Goal: Transaction & Acquisition: Download file/media

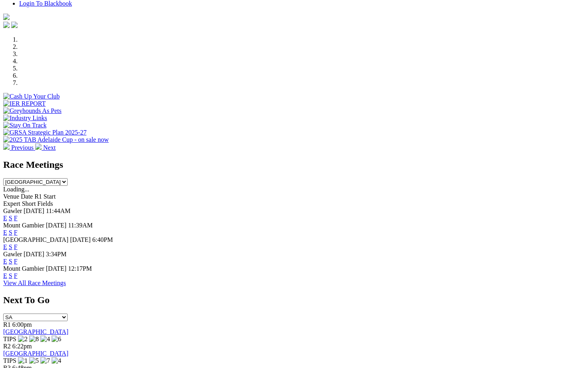
scroll to position [217, 0]
click at [68, 178] on select "South Australia New South Wales Northern Territory Queensland Tasmania Victoria…" at bounding box center [35, 182] width 64 height 8
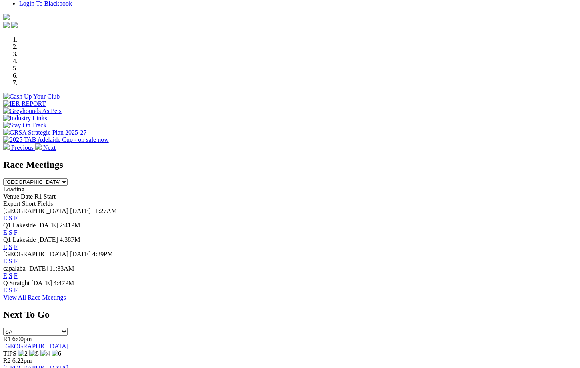
click at [18, 272] on link "F" at bounding box center [16, 275] width 4 height 7
click at [68, 178] on select "South Australia New South Wales Northern Territory Queensland Tasmania Victoria…" at bounding box center [35, 182] width 64 height 8
click at [18, 258] on link "F" at bounding box center [16, 261] width 4 height 7
click at [68, 178] on select "South Australia New South Wales Northern Territory Queensland Tasmania Victoria…" at bounding box center [35, 182] width 64 height 8
select select "QLD"
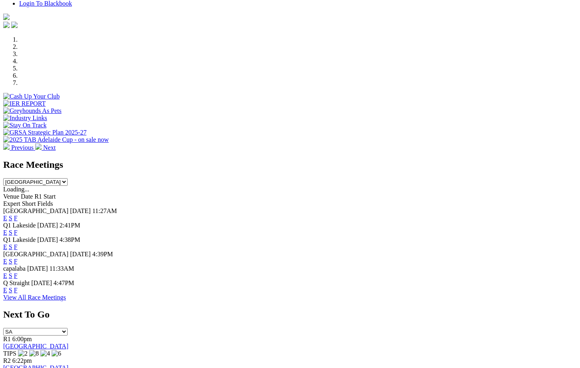
click at [18, 291] on link "F" at bounding box center [16, 290] width 4 height 7
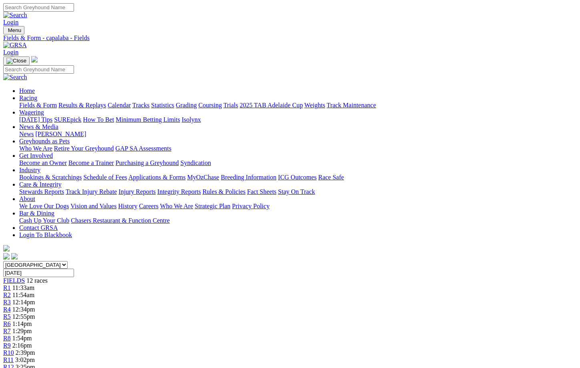
click at [433, 104] on link "CSV (Excel)" at bounding box center [416, 101] width 33 height 7
click at [427, 104] on link "CSV (Excel)" at bounding box center [416, 101] width 33 height 7
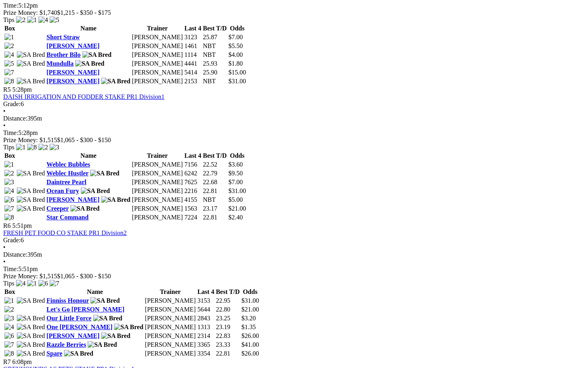
scroll to position [1143, 0]
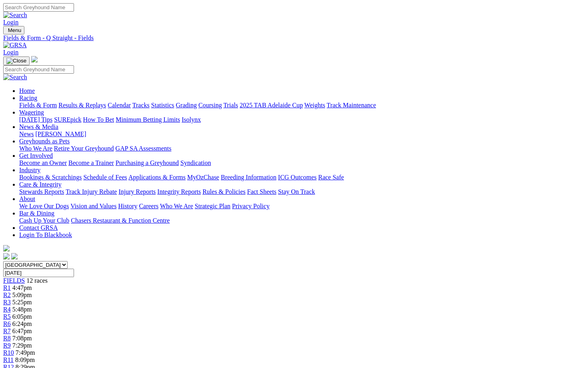
click at [433, 104] on link "CSV (Excel)" at bounding box center [416, 101] width 33 height 7
